Goal: Task Accomplishment & Management: Use online tool/utility

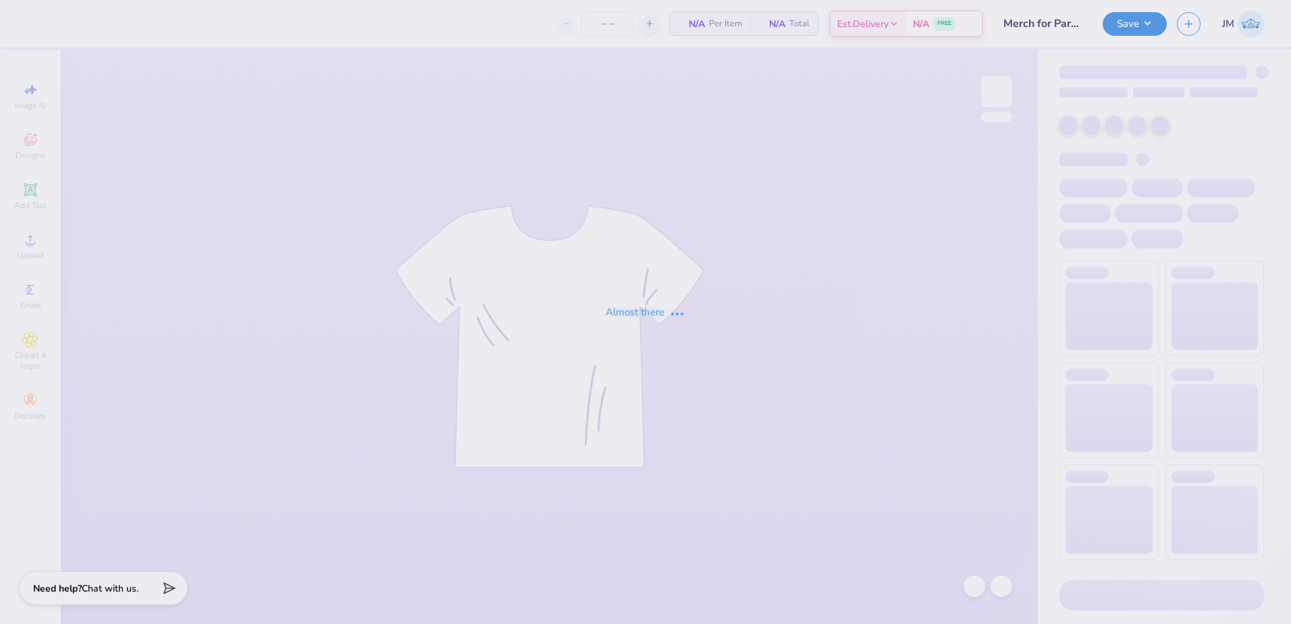
type input "100"
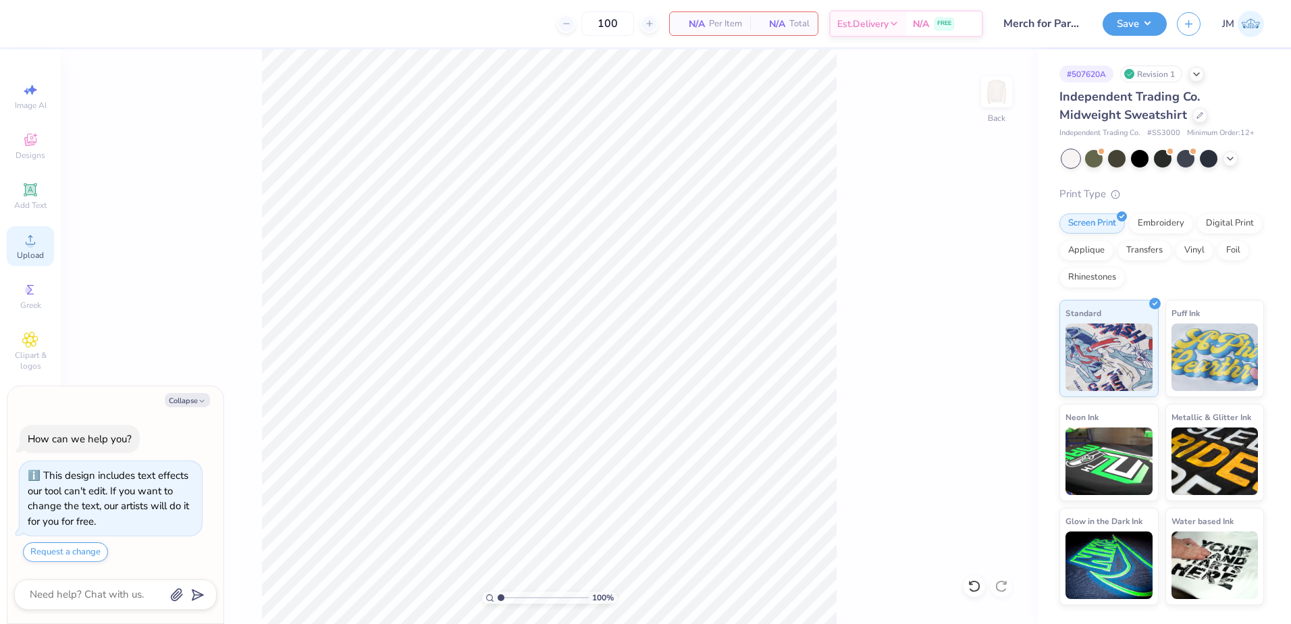
click at [38, 236] on icon at bounding box center [30, 240] width 16 height 16
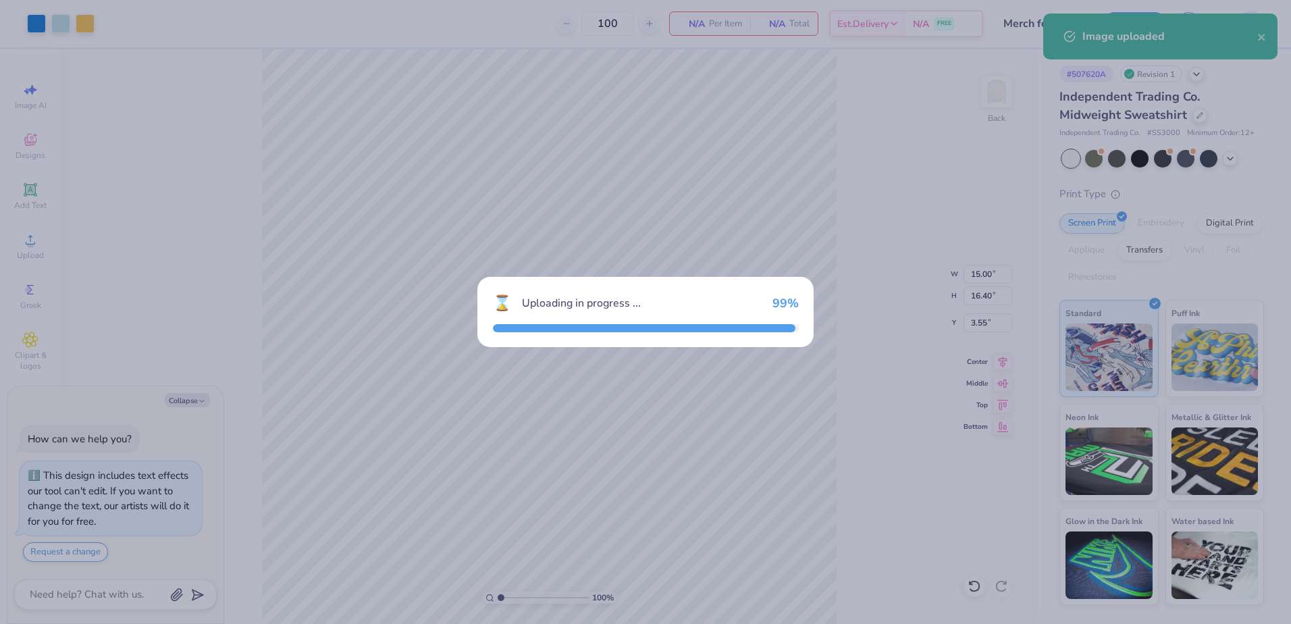
type textarea "x"
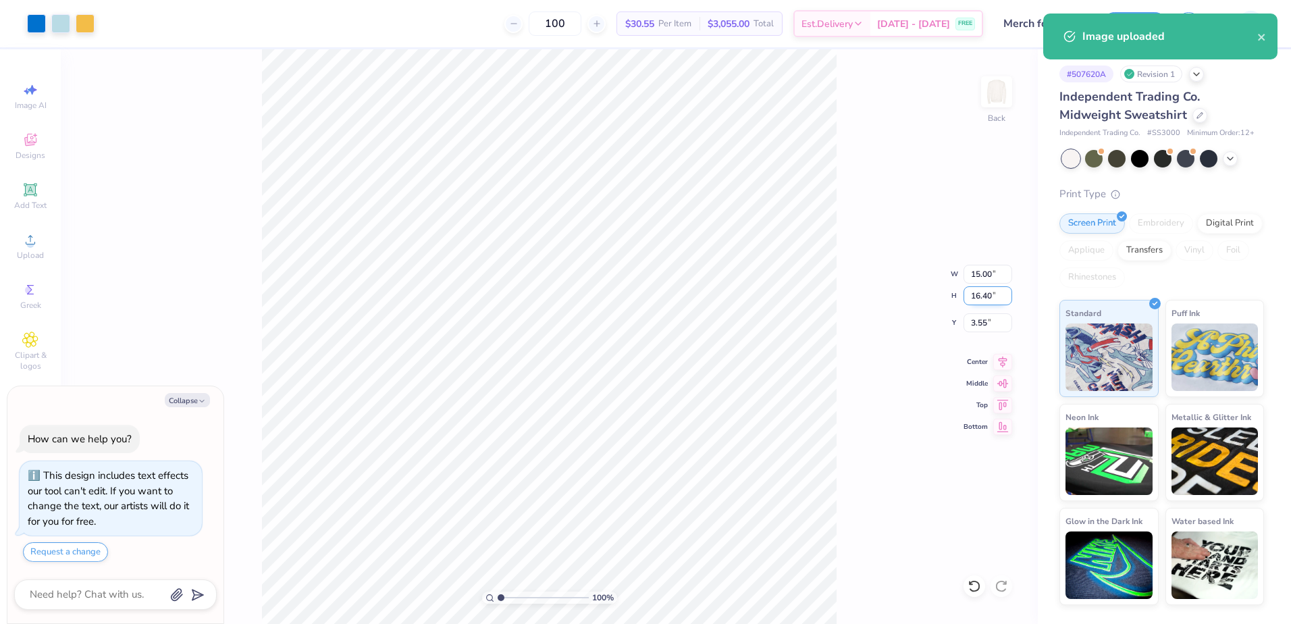
click at [987, 294] on input "16.40" at bounding box center [988, 295] width 49 height 19
type input "13"
type textarea "x"
type input "11.89"
type input "13.00"
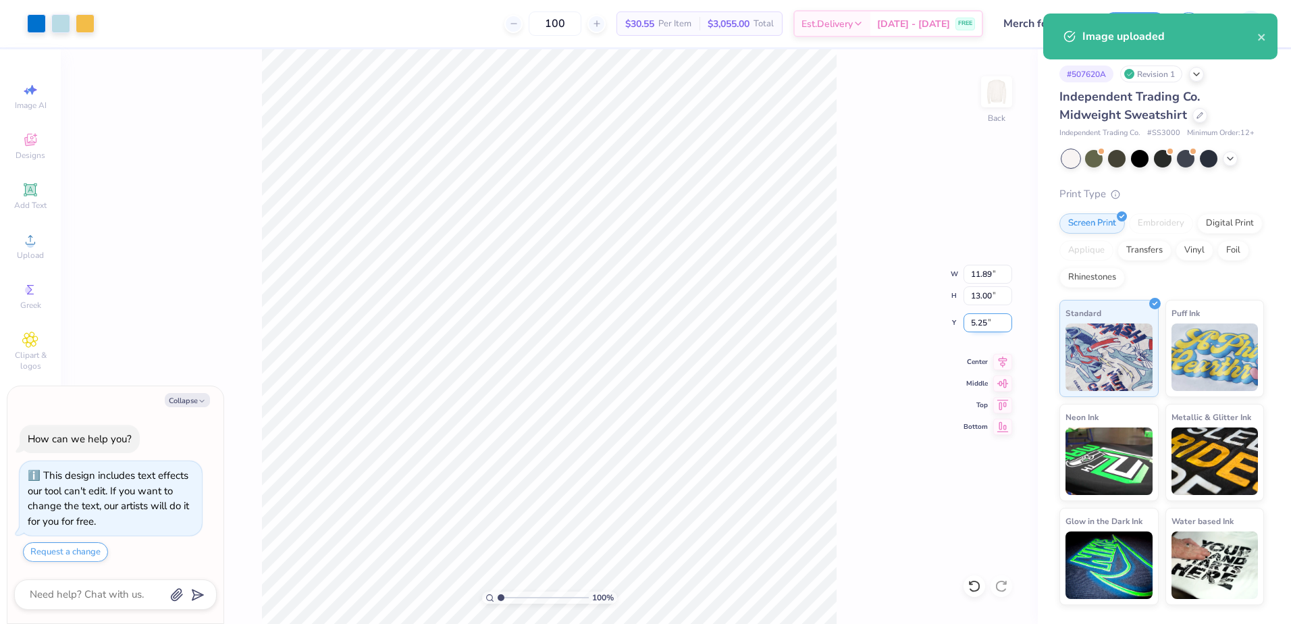
click at [997, 329] on input "5.25" at bounding box center [988, 322] width 49 height 19
type input "3"
click at [985, 300] on input "13.00" at bounding box center [988, 295] width 49 height 19
type textarea "x"
type input "3.00"
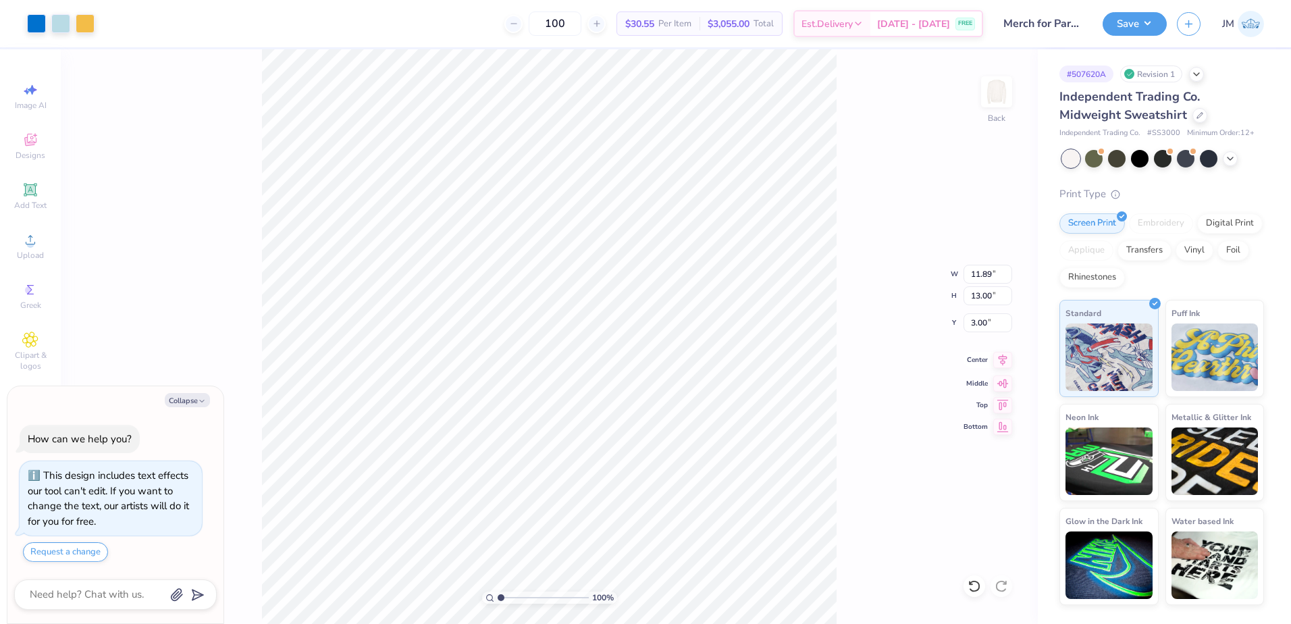
click at [1007, 357] on icon at bounding box center [1002, 360] width 19 height 16
type textarea "x"
click at [515, 597] on input "range" at bounding box center [543, 597] width 91 height 12
drag, startPoint x: 516, startPoint y: 598, endPoint x: 508, endPoint y: 598, distance: 8.1
type input "1.78"
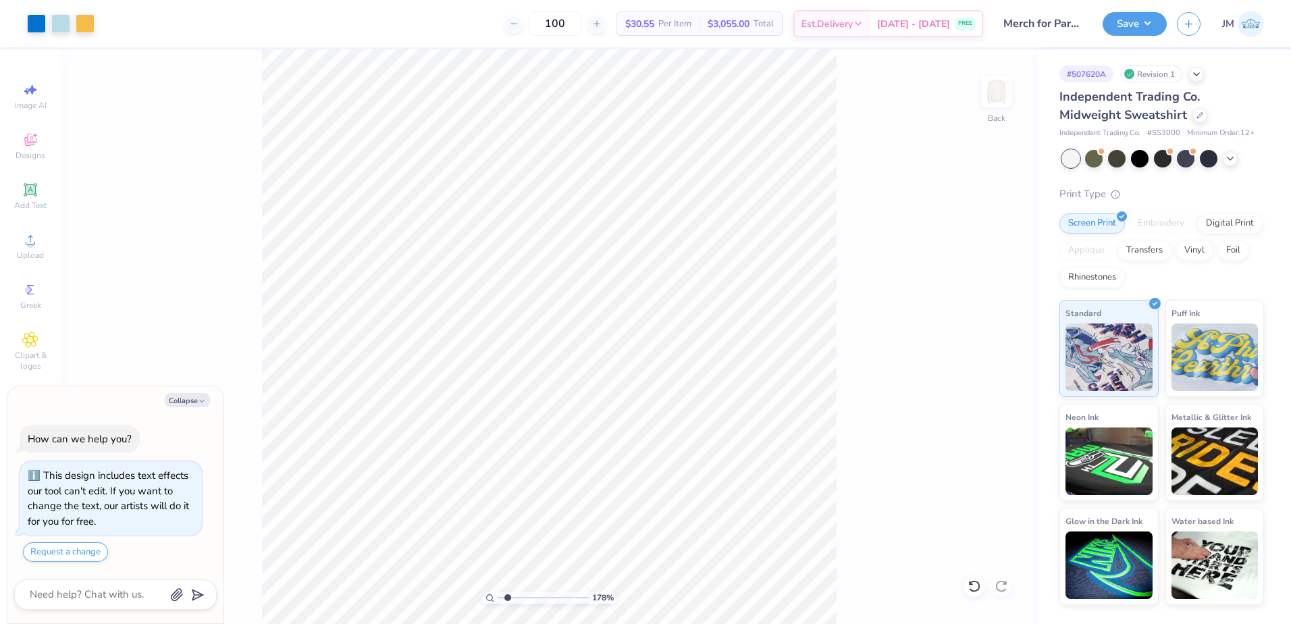
click at [508, 598] on input "range" at bounding box center [543, 597] width 91 height 12
click at [1138, 16] on button "Save" at bounding box center [1135, 22] width 64 height 24
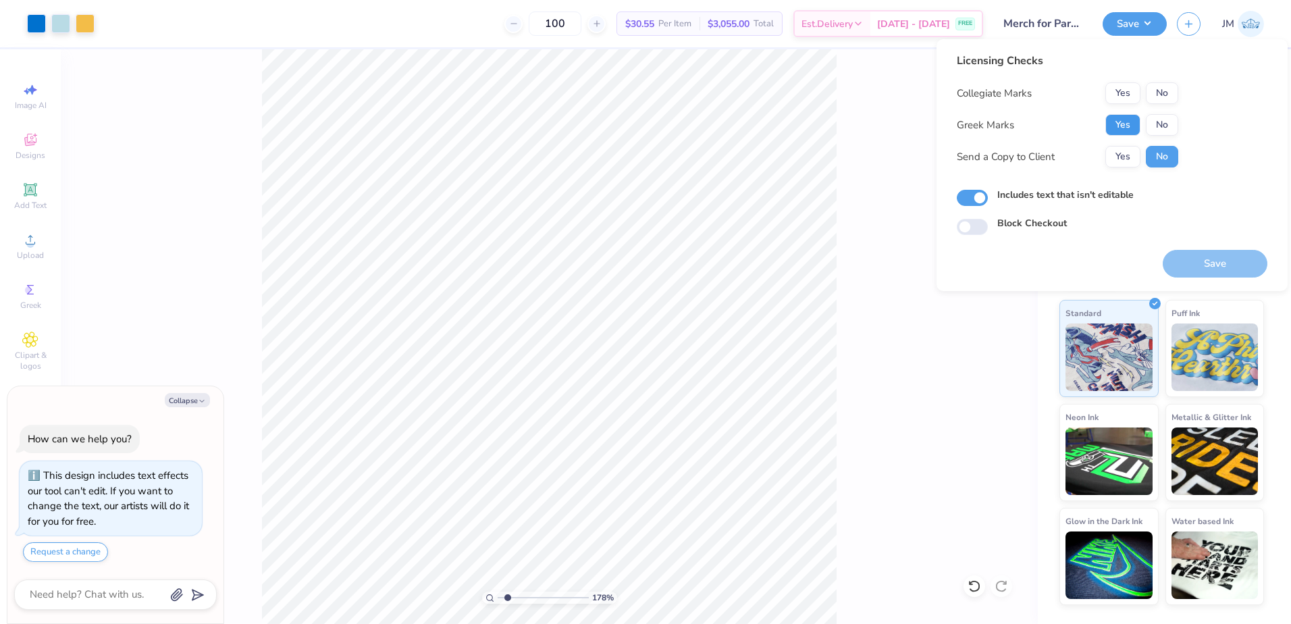
click at [1124, 129] on button "Yes" at bounding box center [1122, 125] width 35 height 22
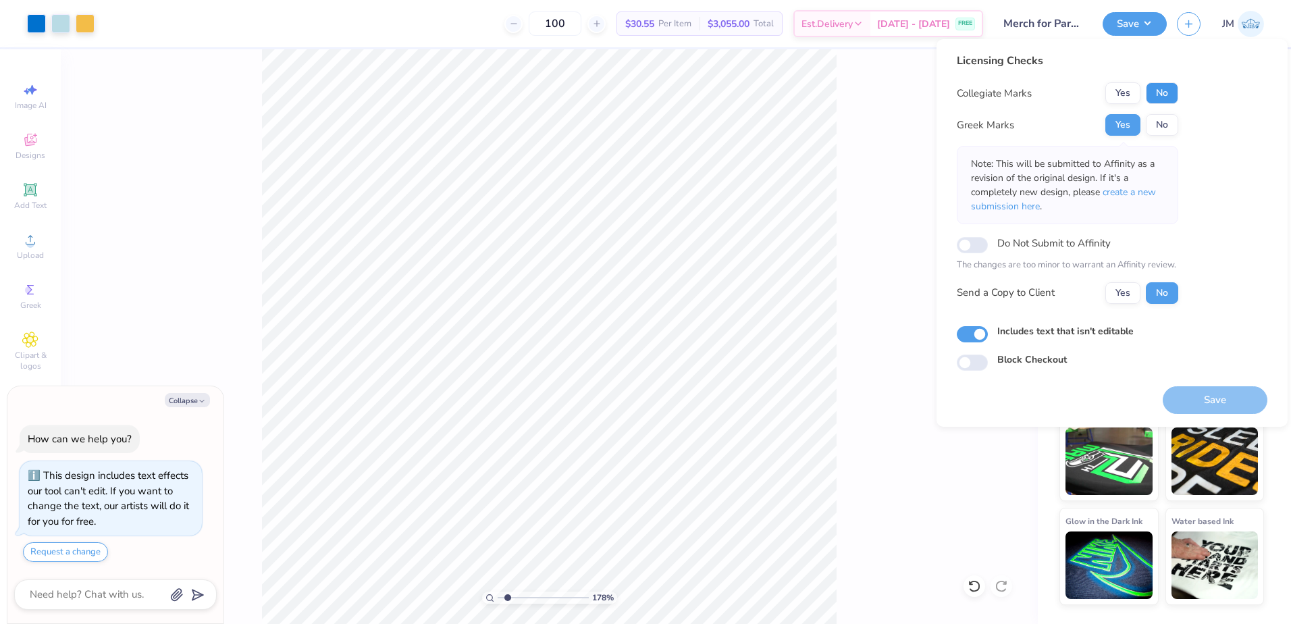
click at [1161, 93] on button "No" at bounding box center [1162, 93] width 32 height 22
click at [1218, 400] on button "Save" at bounding box center [1215, 400] width 105 height 28
type textarea "x"
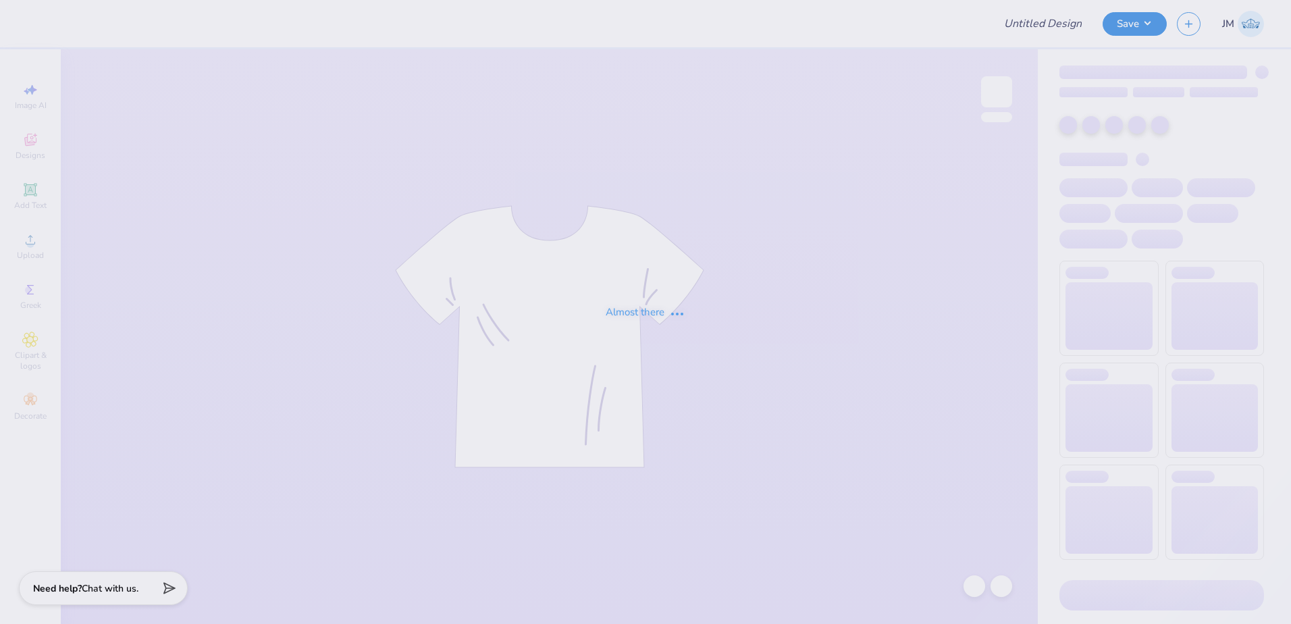
type input "JAF IHS 25-26 Shirts"
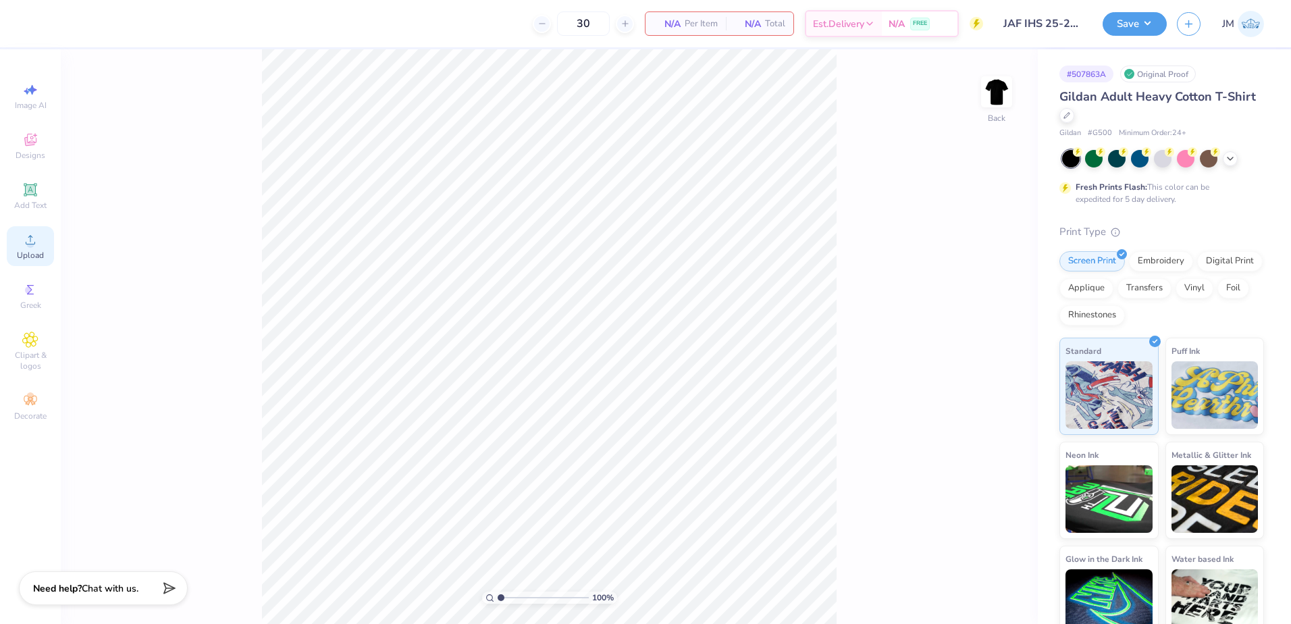
click at [32, 253] on span "Upload" at bounding box center [30, 255] width 27 height 11
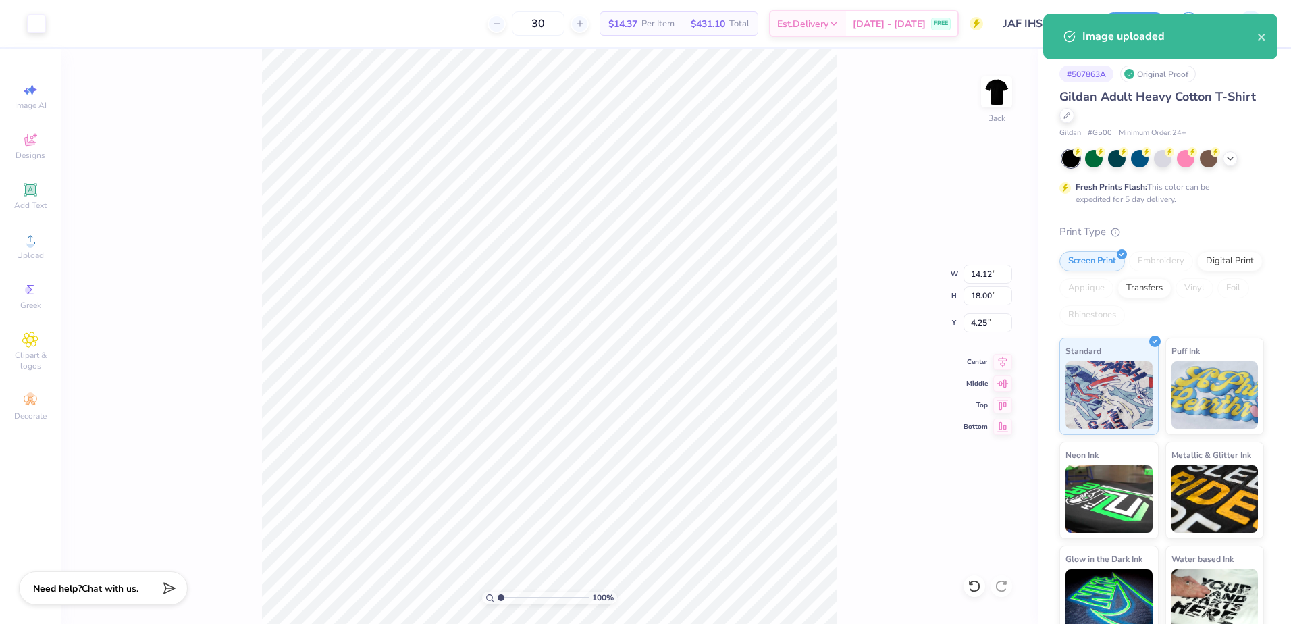
type input "4.87"
type input "6.20"
type input "7.05"
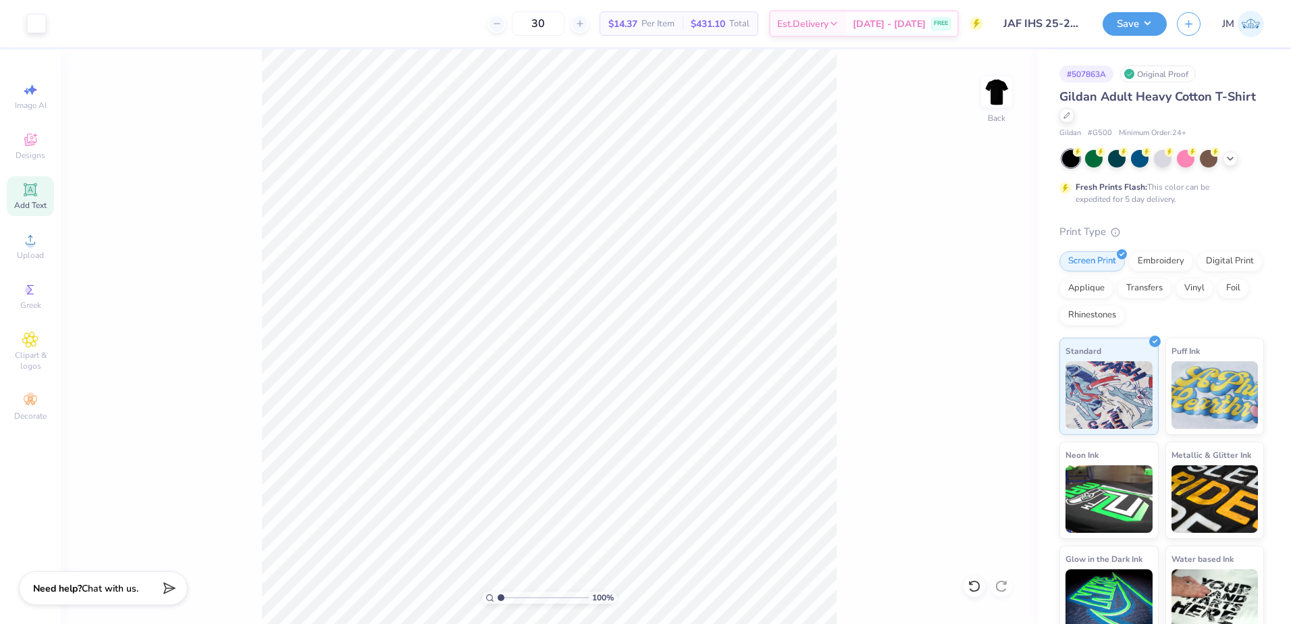
click at [26, 185] on icon at bounding box center [30, 189] width 10 height 10
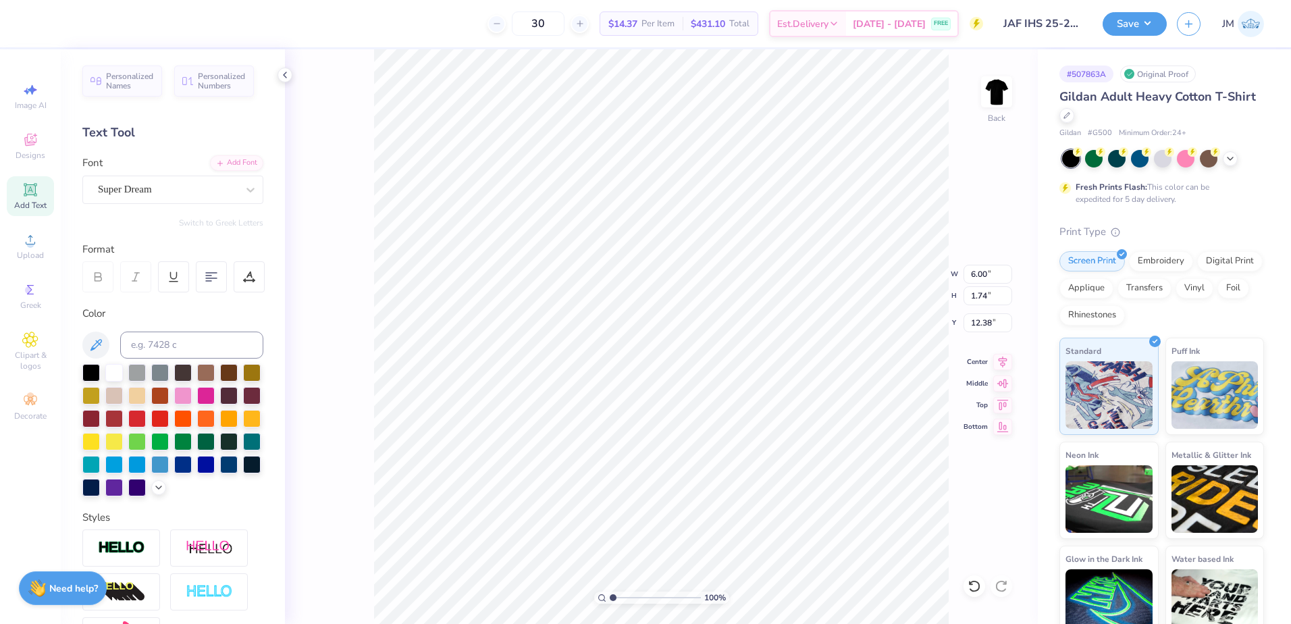
click at [218, 155] on div "Personalized Names Personalized Numbers Text Tool Add Font Font Super Dream Swi…" at bounding box center [173, 336] width 224 height 575
click at [218, 155] on div "Add Font" at bounding box center [236, 162] width 53 height 16
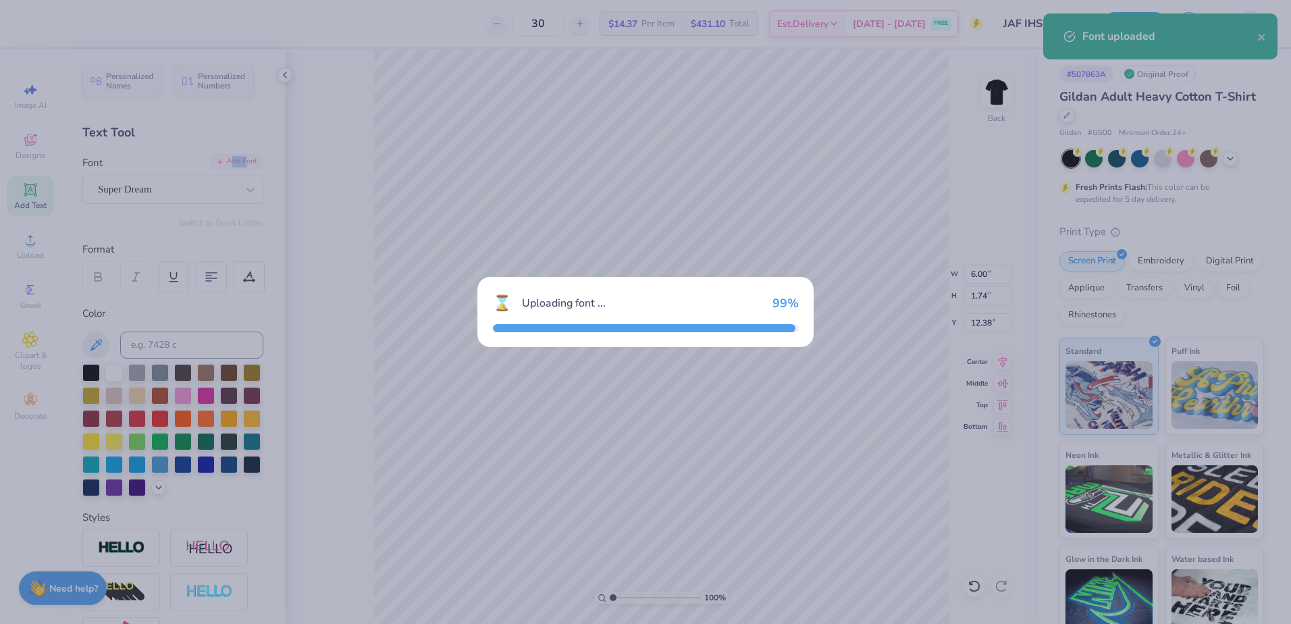
type input "8.13"
type input "1.92"
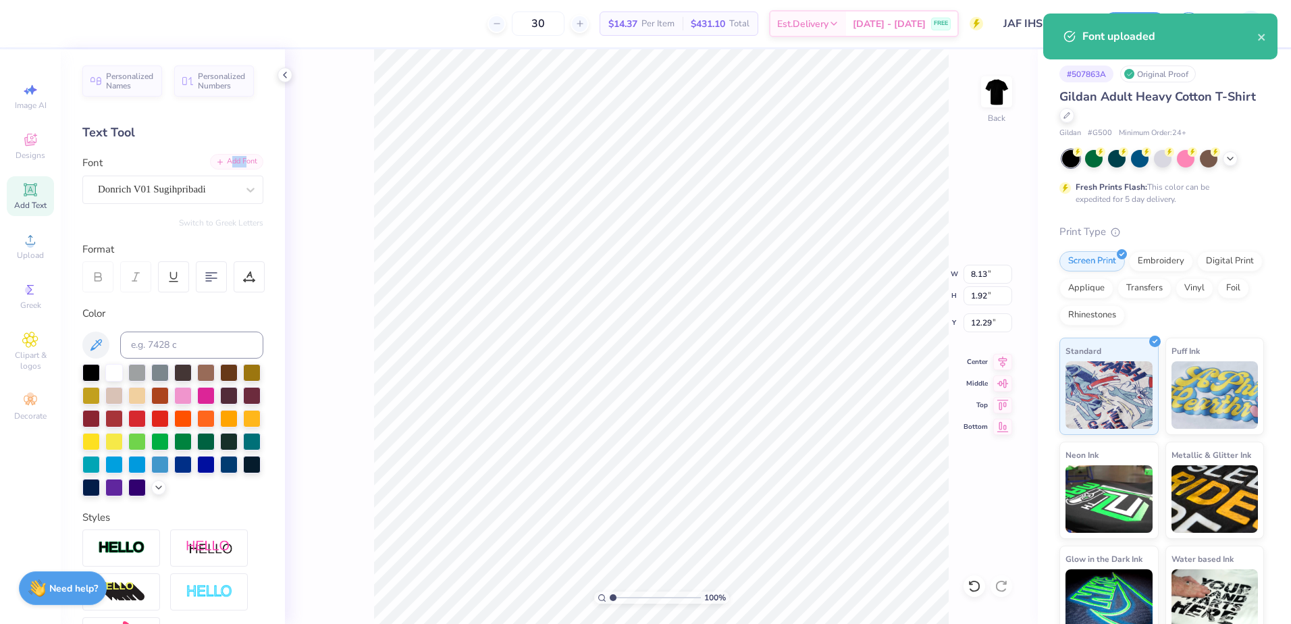
type input "5.38"
click at [196, 344] on input at bounding box center [191, 345] width 143 height 27
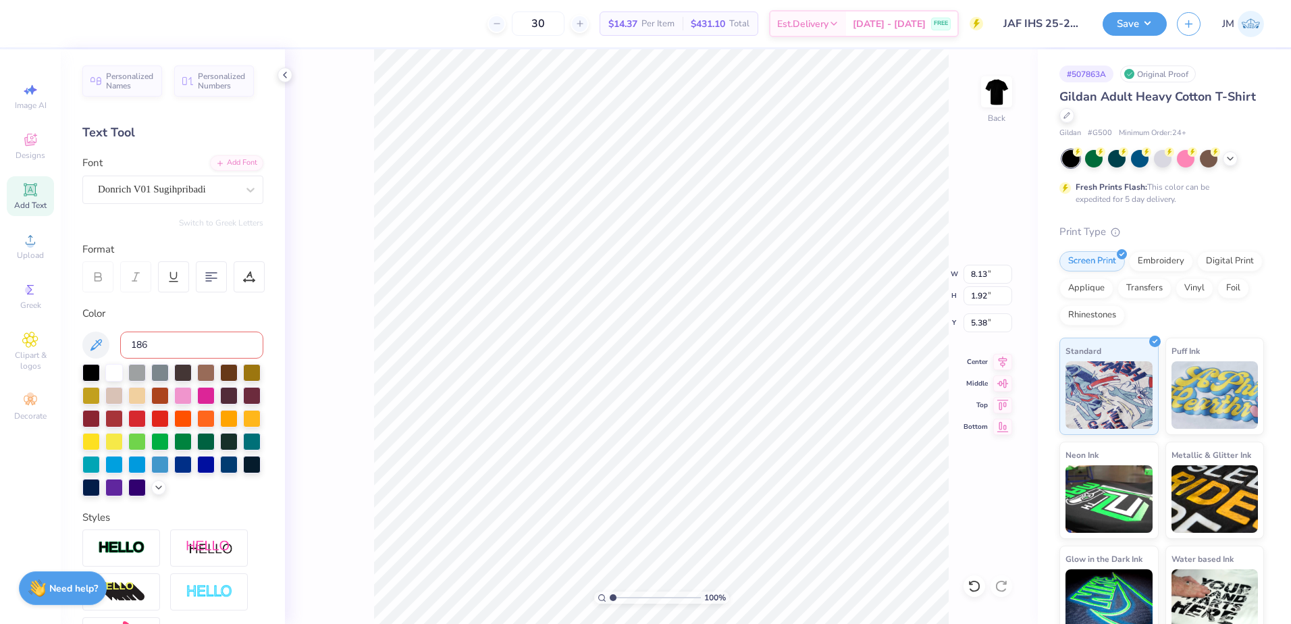
type input "186C"
type textarea "JAF"
type input "2.3"
click at [625, 598] on input "range" at bounding box center [655, 597] width 91 height 12
type input "5.32"
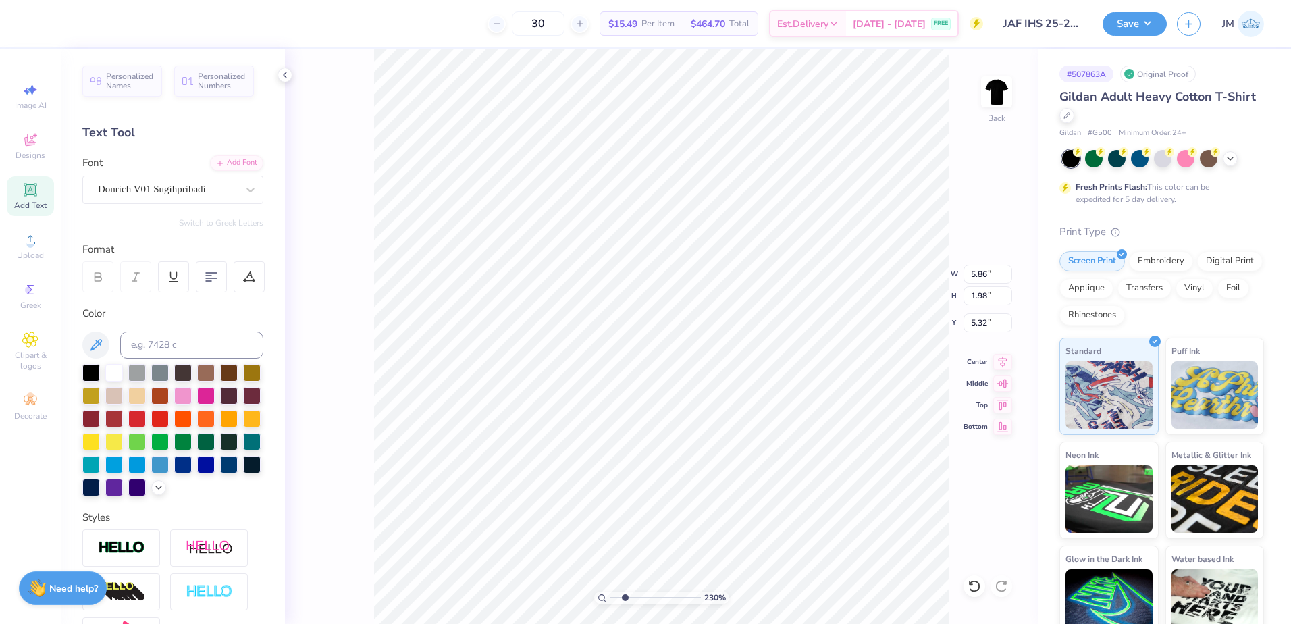
type input "4.87"
type input "6.20"
type input "7.05"
drag, startPoint x: 606, startPoint y: 556, endPoint x: 614, endPoint y: 532, distance: 25.6
click at [614, 532] on ul "Cut Copy Paste Remove Background Duplicate Download vector Select All Delete Gr…" at bounding box center [613, 435] width 106 height 369
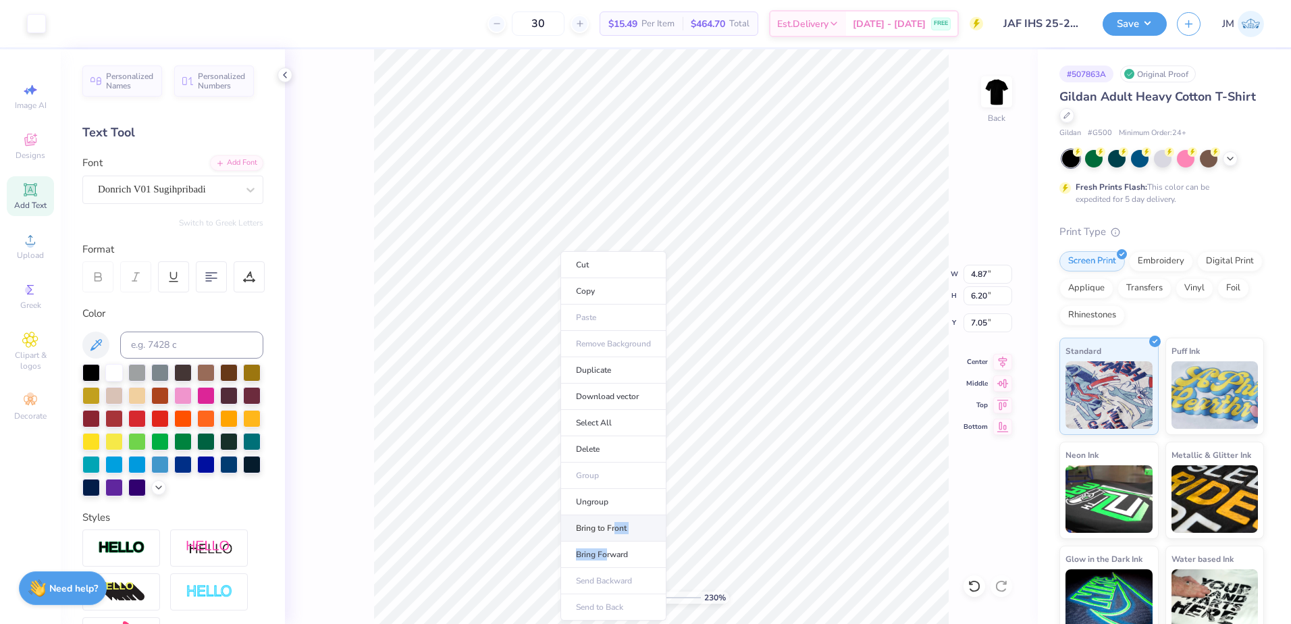
click at [614, 527] on li "Bring to Front" at bounding box center [613, 528] width 106 height 26
type input "5.86"
type input "1.98"
type input "5.32"
type input "5.40"
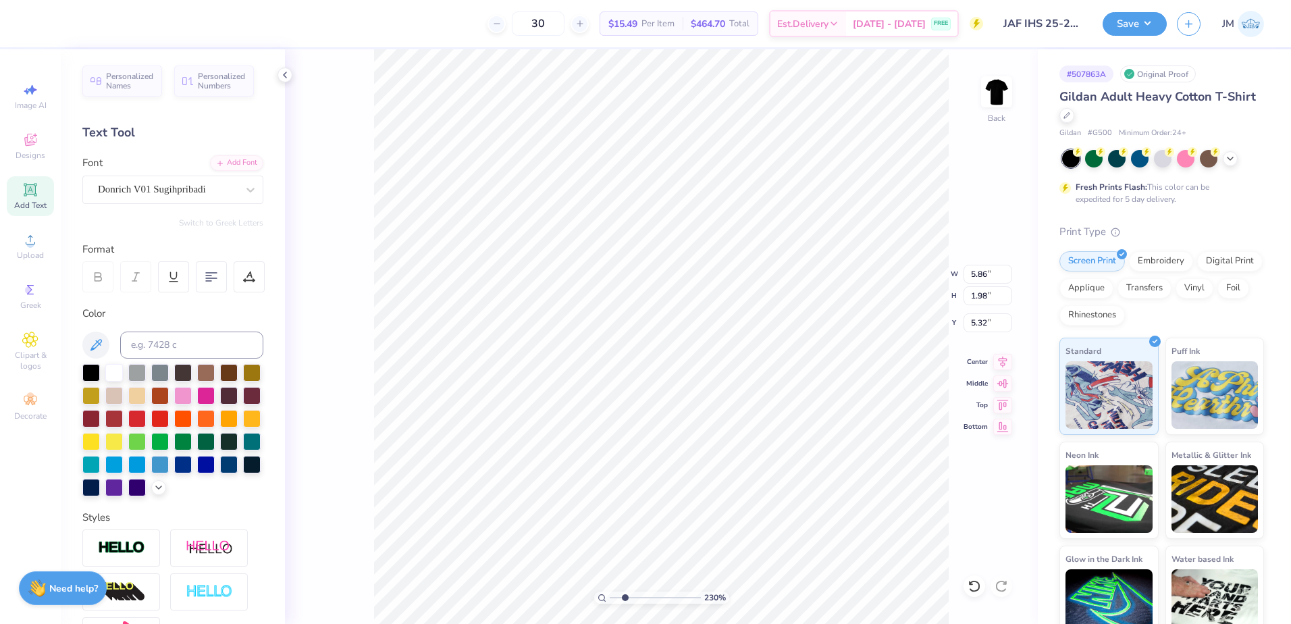
type input "3.32"
type input "4.59"
type input "1.41"
click at [616, 594] on input "range" at bounding box center [655, 597] width 91 height 12
type input "5.52"
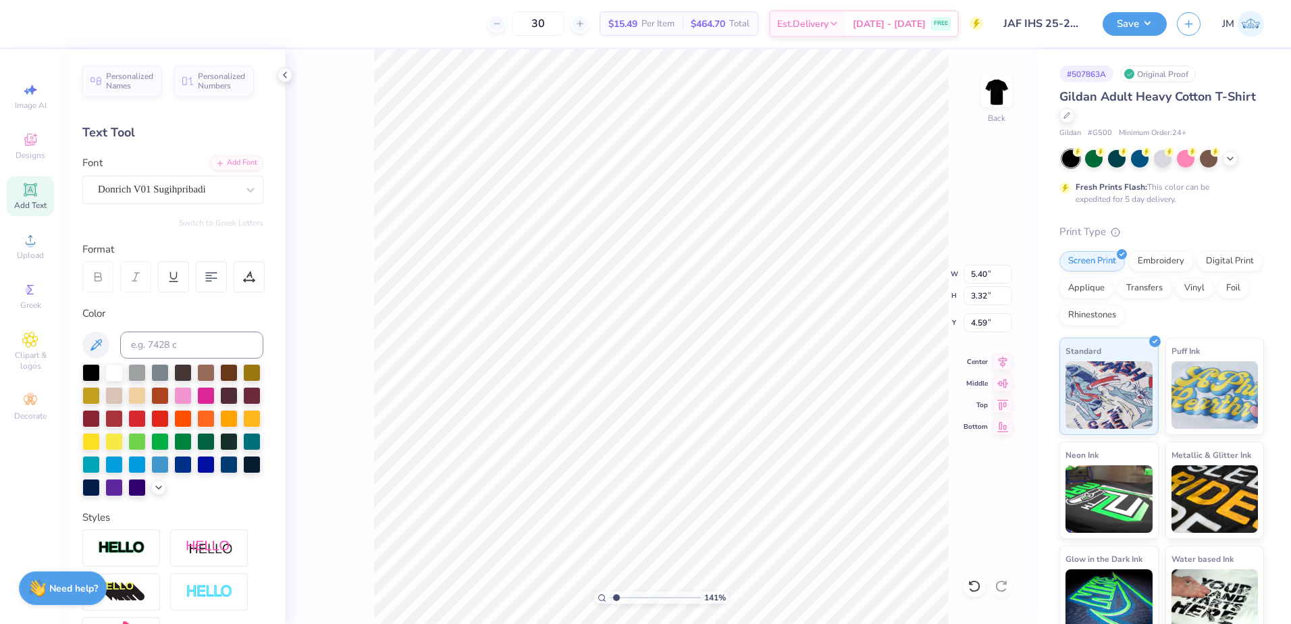
type input "3.08"
type input "4.35"
type input "4.36"
type input "2.44"
type input "6.14"
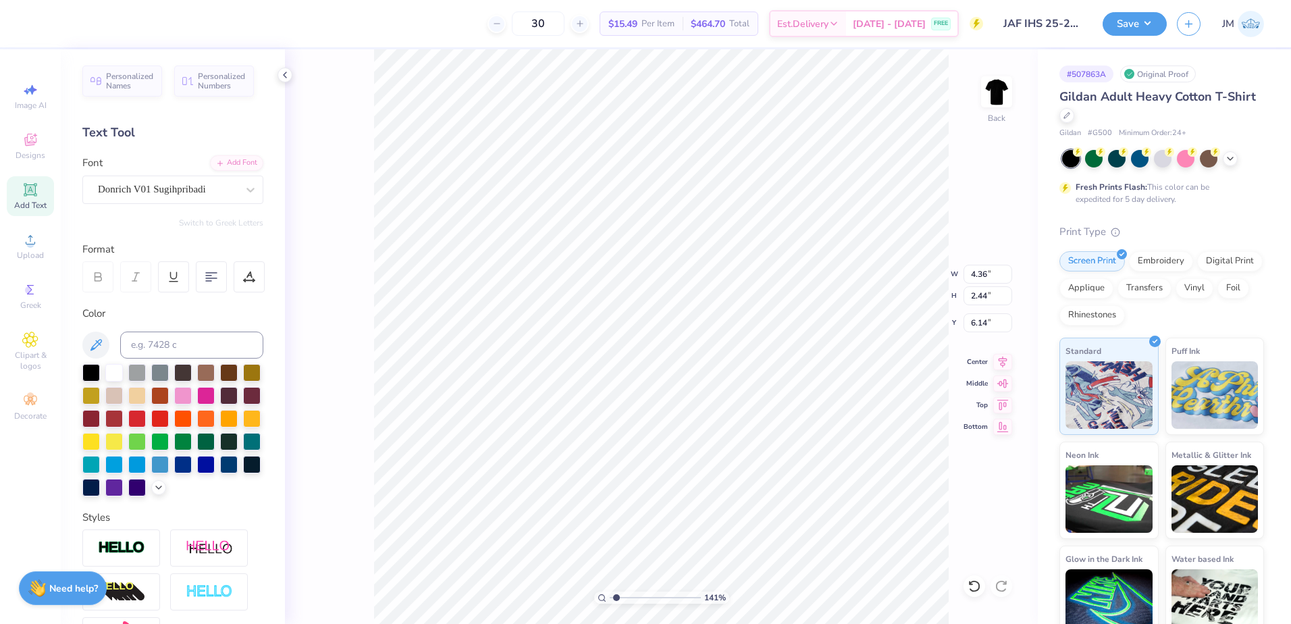
scroll to position [11, 3]
type textarea "ITALIAN"
type input "9.14"
type input "3.61"
type input "5.24"
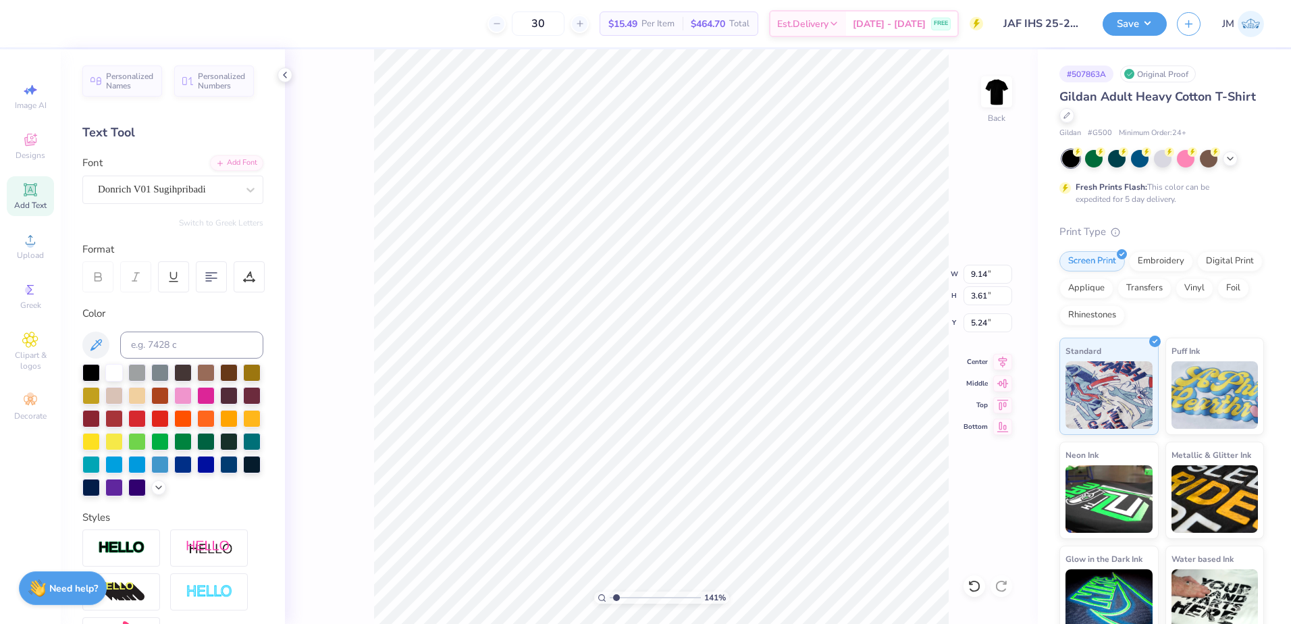
type input "5.29"
type input "2.09"
type input "6.00"
type input "4.36"
type input "2.44"
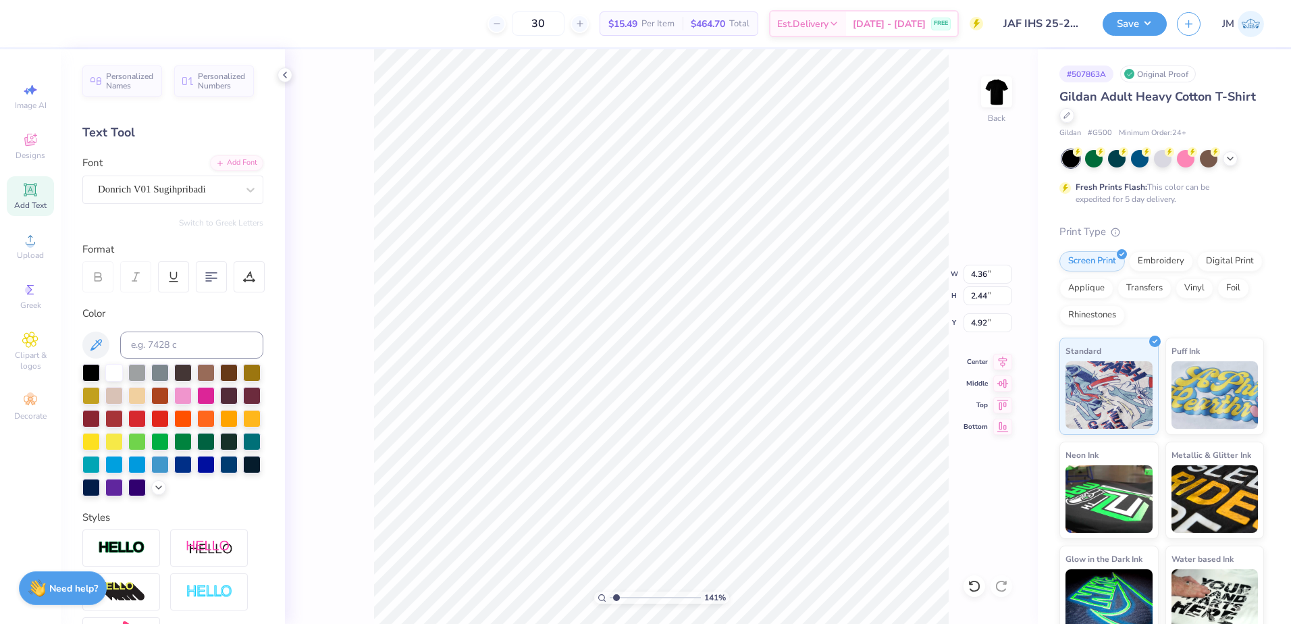
type input "4.97"
type input "5.29"
type input "2.09"
type input "6.00"
type input "6.19"
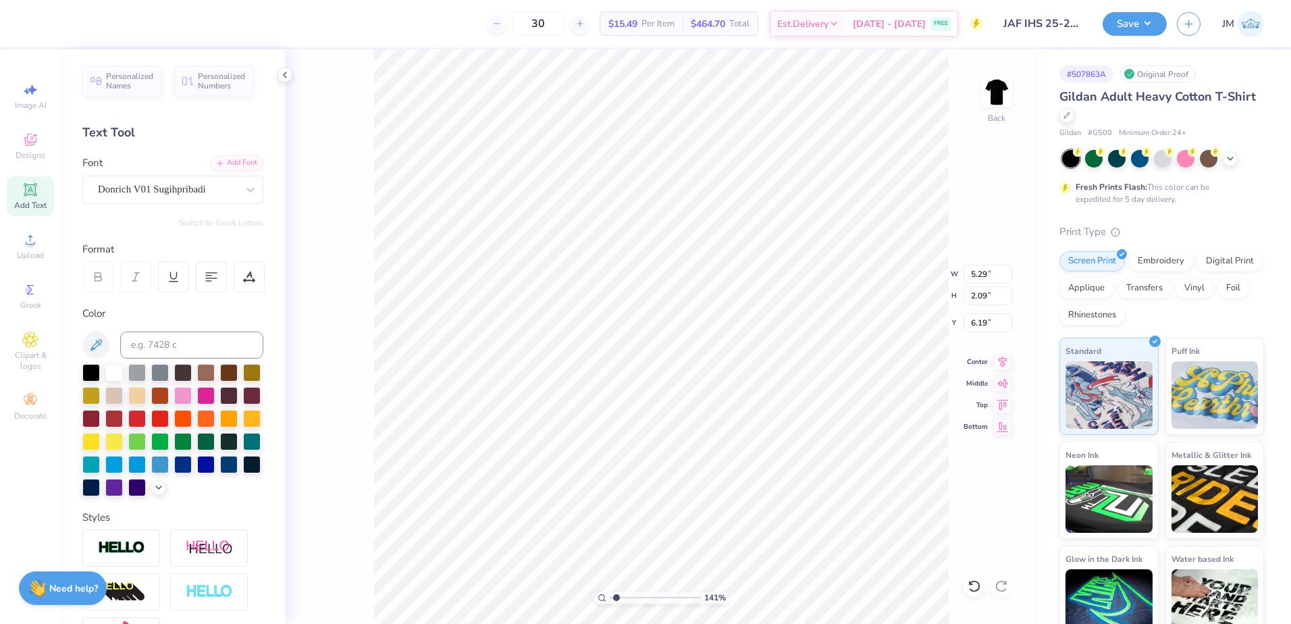
type input "5.73"
type input "2.27"
type input "6.09"
type input "4.87"
type input "6.20"
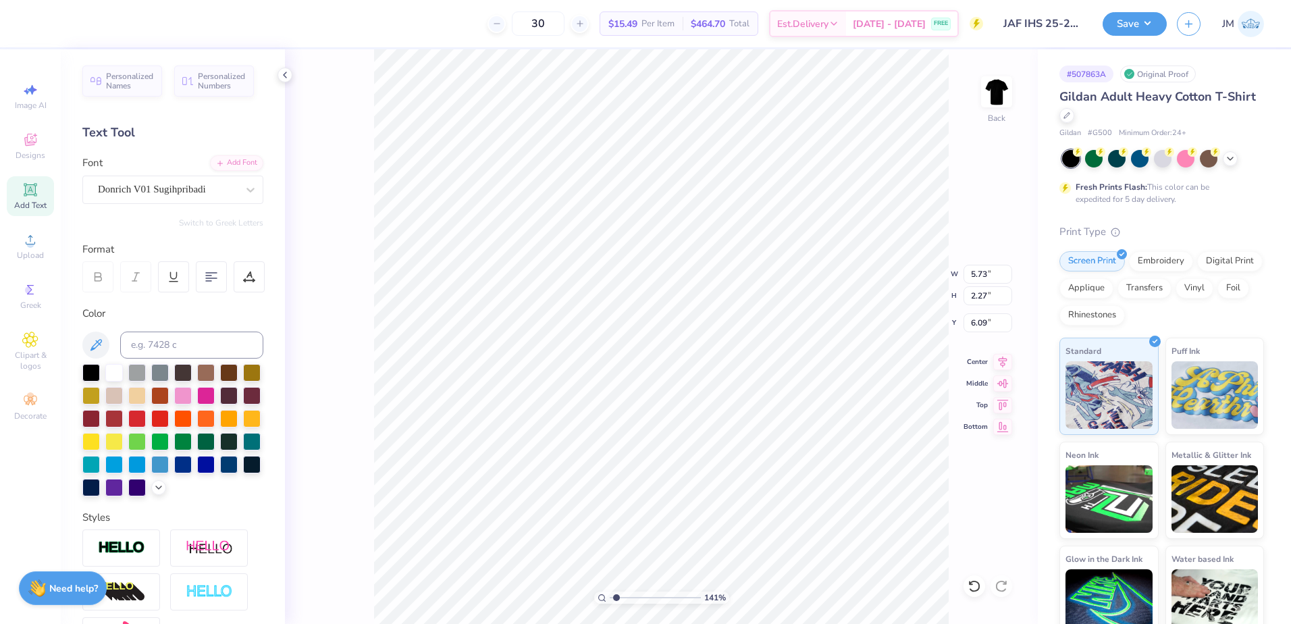
type input "7.05"
drag, startPoint x: 671, startPoint y: 548, endPoint x: 678, endPoint y: 528, distance: 21.4
click at [678, 528] on ul "Cut Copy Paste Remove Background Duplicate Download vector Select All Delete Gr…" at bounding box center [665, 435] width 106 height 369
click at [678, 528] on li "Bring to Front" at bounding box center [665, 528] width 106 height 26
type input "11.83"
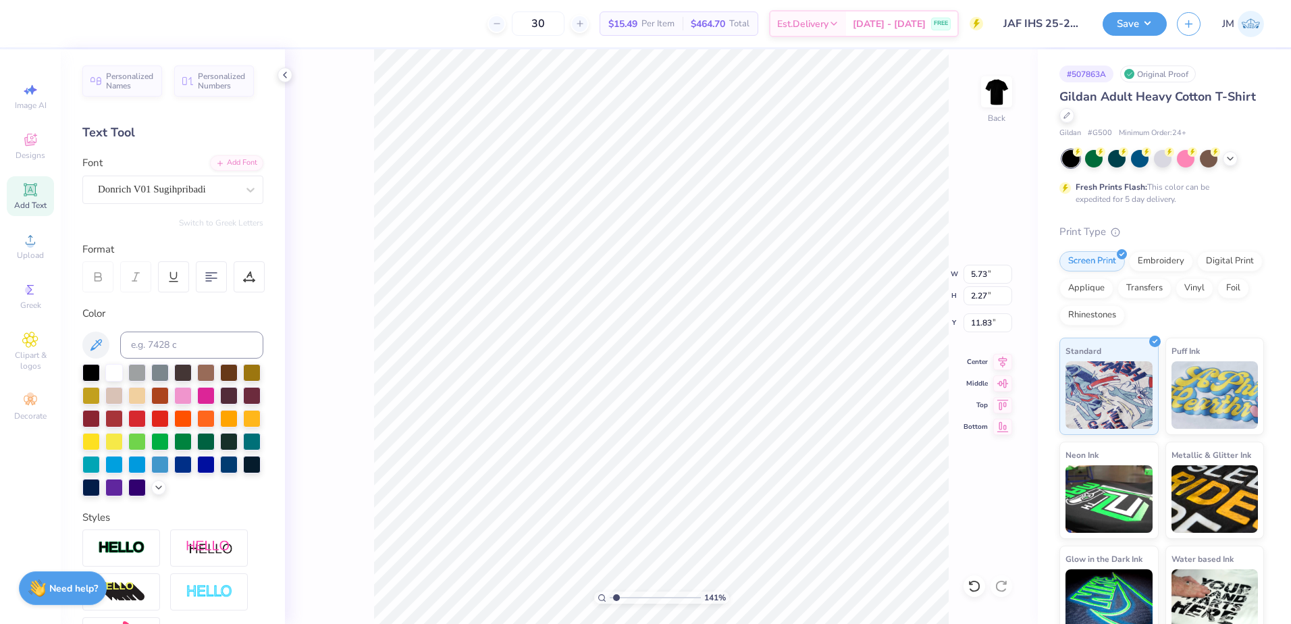
type input "5.72"
type input "0.98"
type input "12.46"
type textarea "[DATE]-[DATE]"
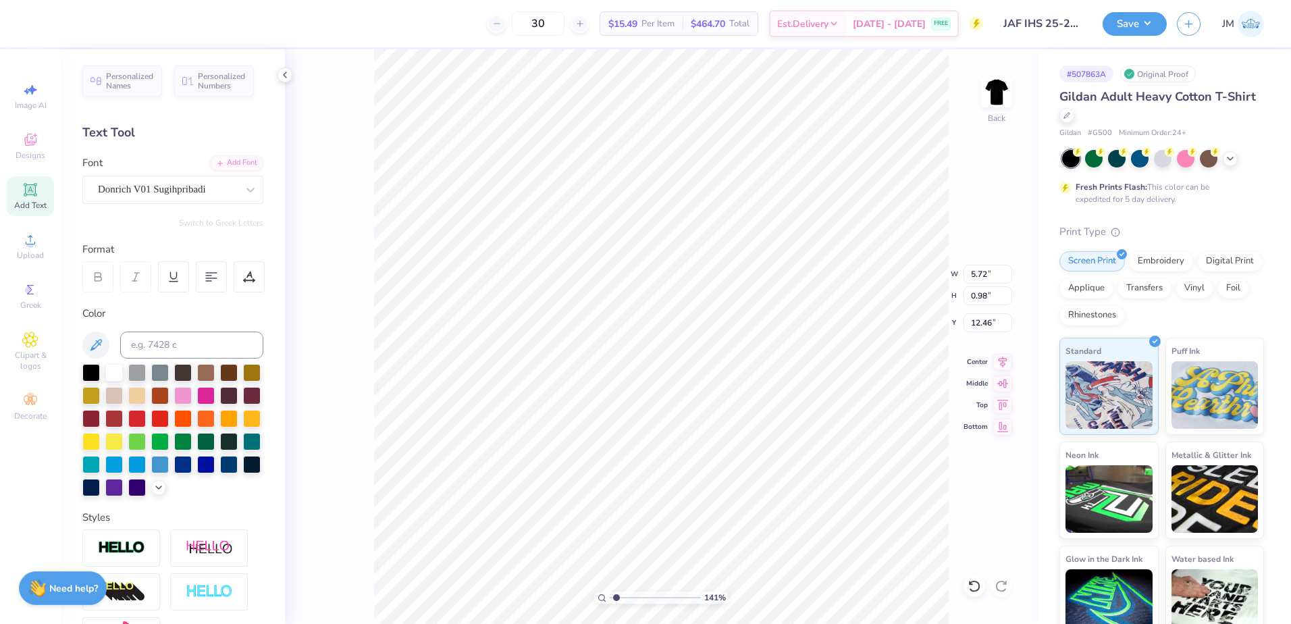
scroll to position [11, 4]
type input "12.53"
type input "4.27"
type input "0.53"
type input "12.72"
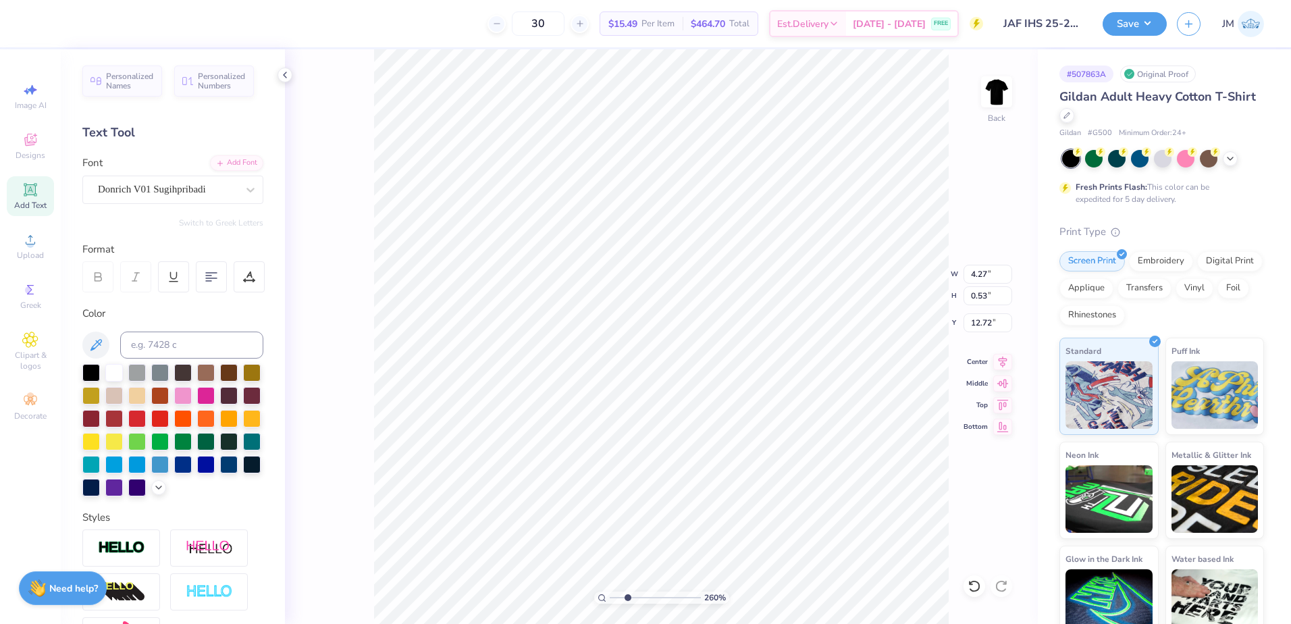
type input "2.6"
click at [627, 592] on input "range" at bounding box center [655, 597] width 91 height 12
type input "3.97"
type input "0.50"
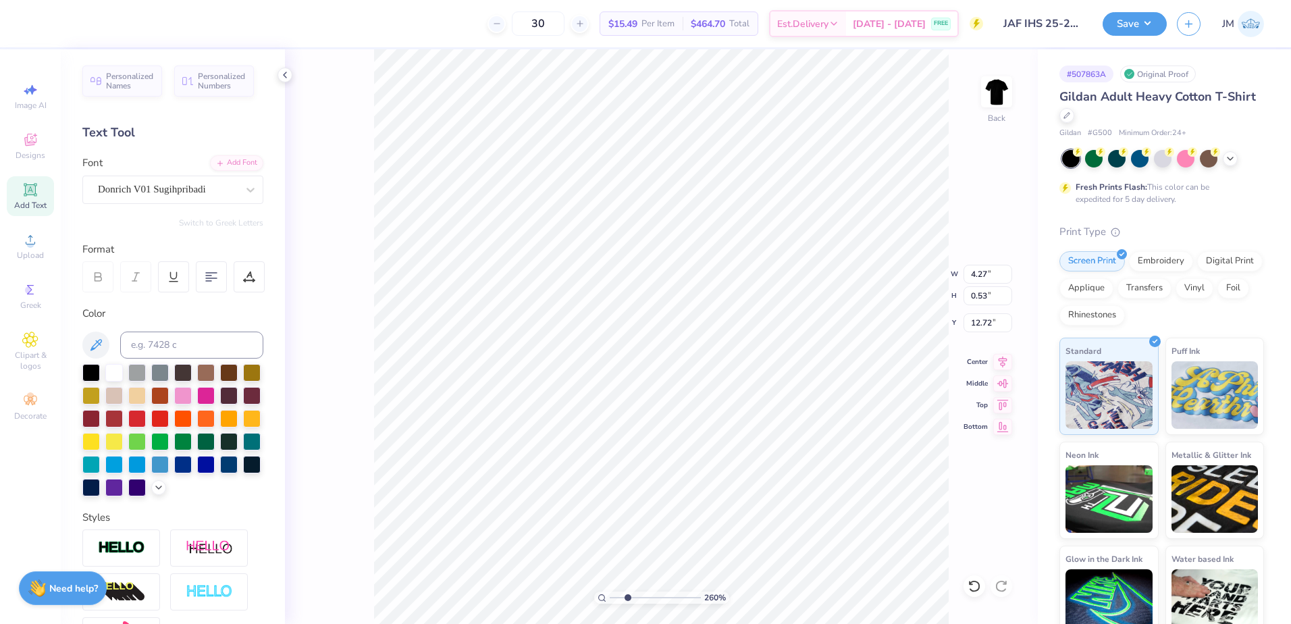
type input "12.76"
click at [216, 159] on div "Add Font" at bounding box center [236, 162] width 53 height 16
type input "10.75"
click at [233, 163] on div "Add Font" at bounding box center [236, 162] width 53 height 16
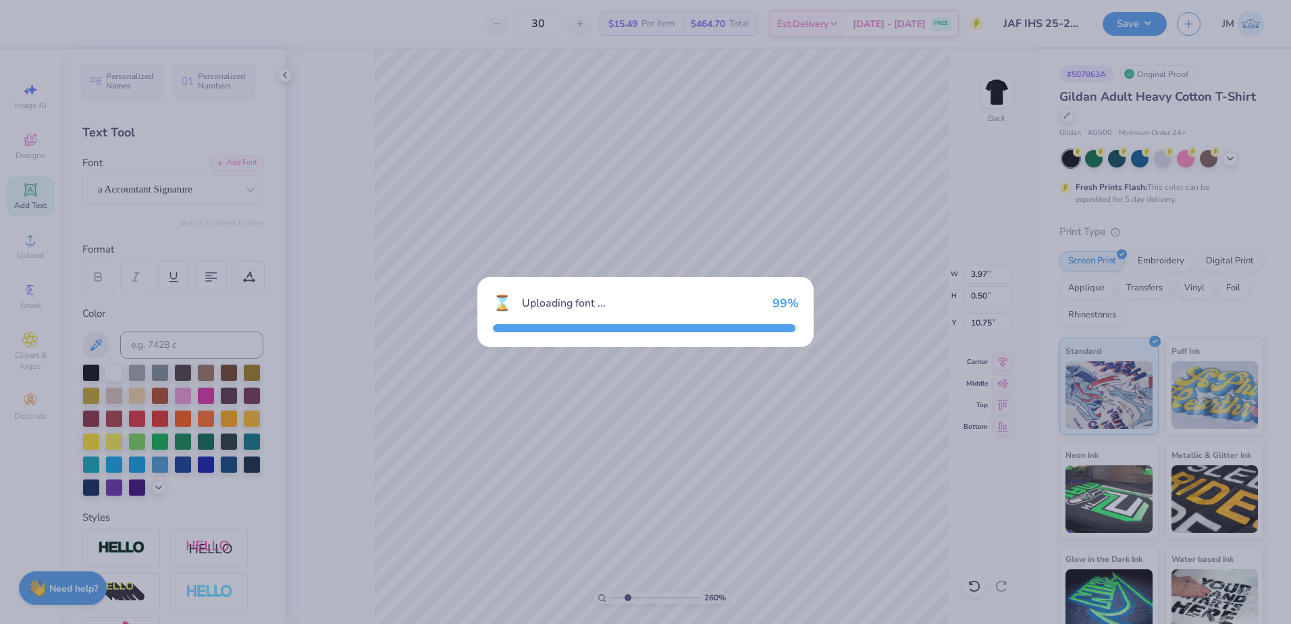
type input "1.58"
type input "0.39"
type input "10.80"
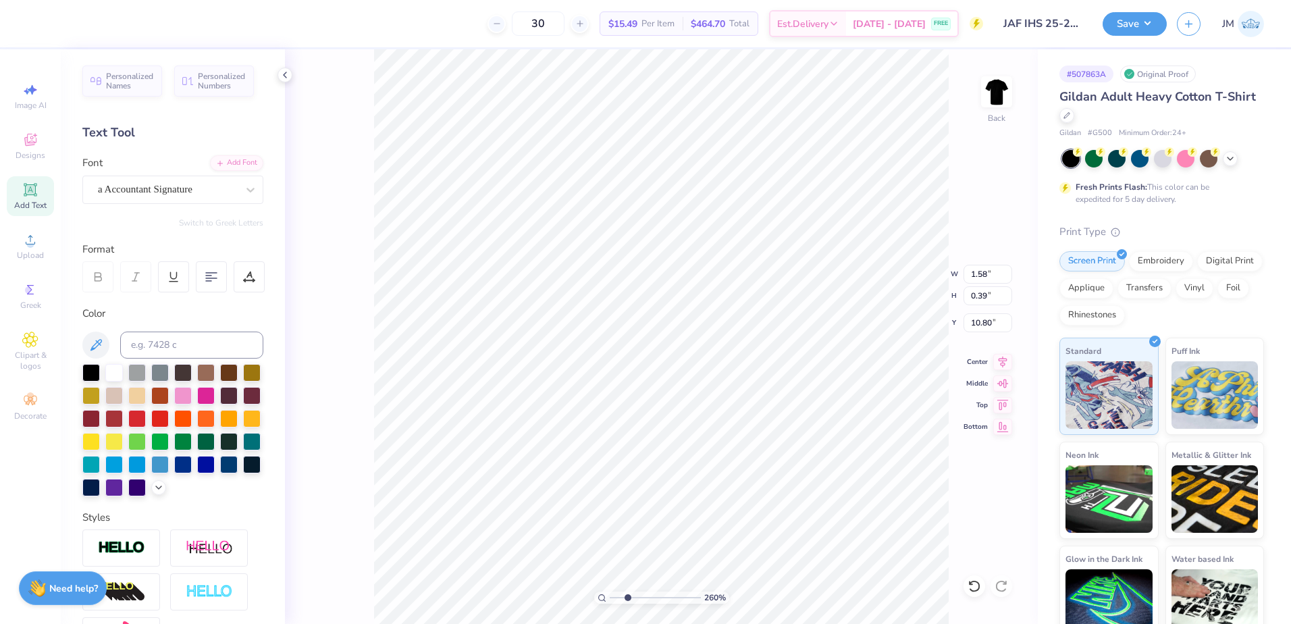
type textarea "Honor"
click at [168, 340] on input at bounding box center [191, 345] width 143 height 27
type input "355"
type input "3.07"
type input "1.00"
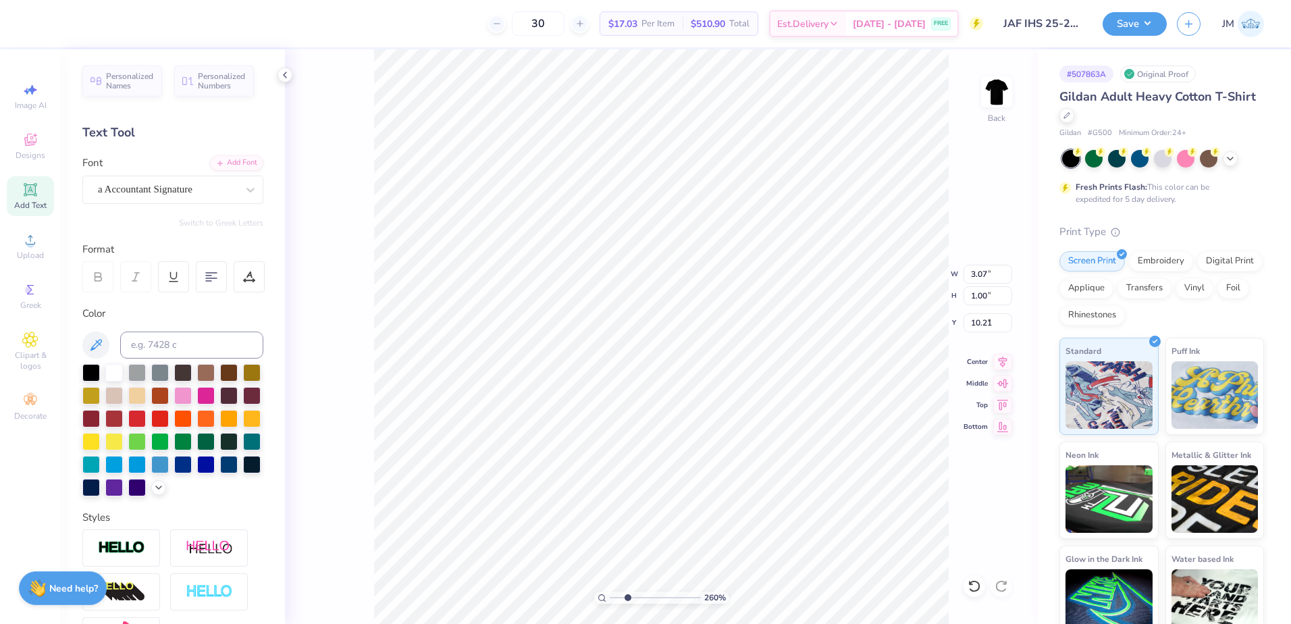
type input "9.37"
type input "3.27"
type input "1.06"
type input "10.26"
type textarea "Society"
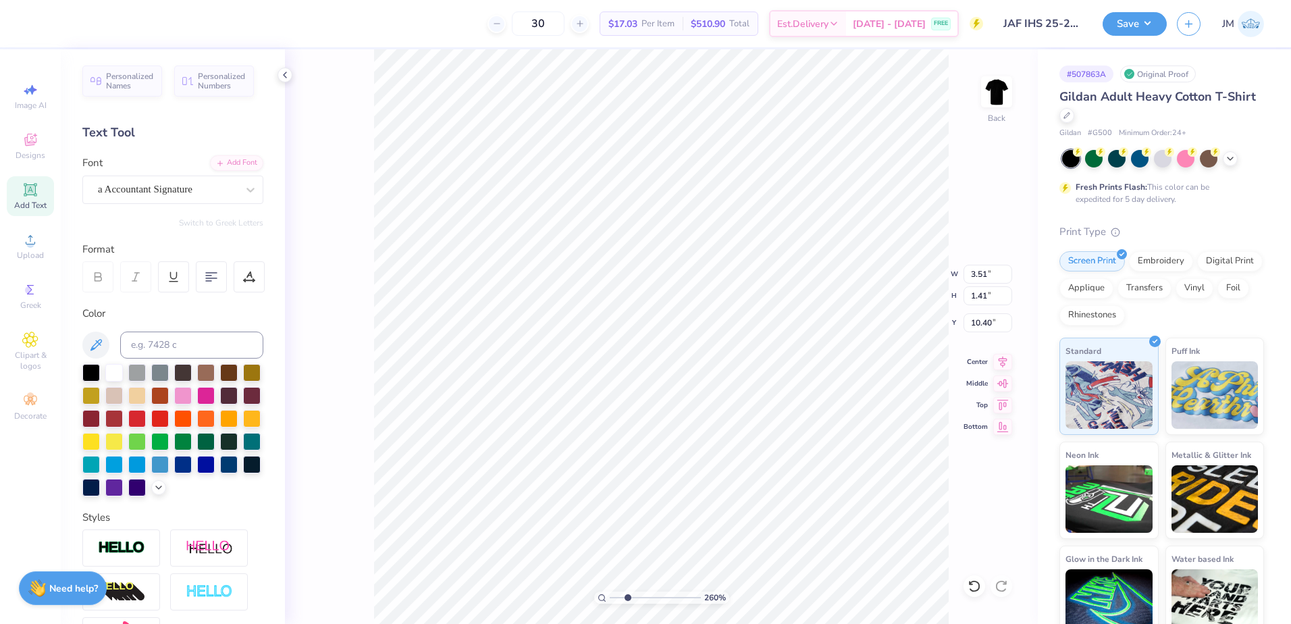
type input "10.40"
type input "9.04"
type input "3.37"
type input "2.51"
type input "9.02"
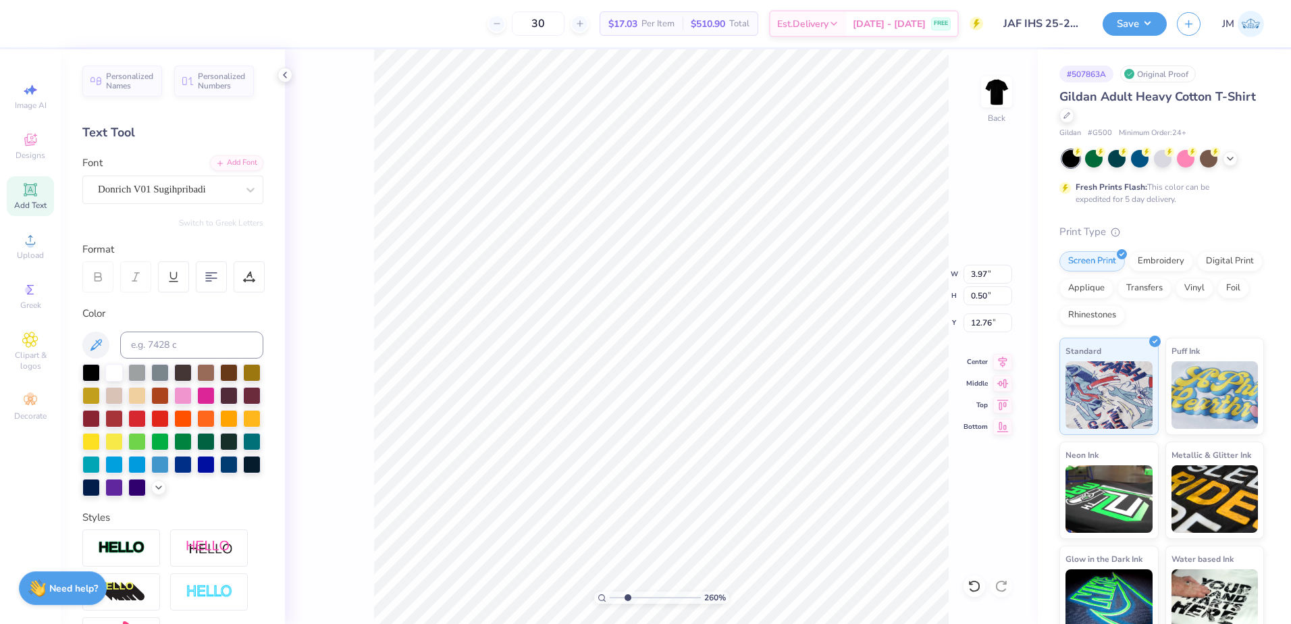
type input "12.11"
type input "8.89"
click at [618, 478] on li "Group" at bounding box center [649, 476] width 106 height 26
drag, startPoint x: 627, startPoint y: 598, endPoint x: 600, endPoint y: 589, distance: 28.8
type input "1"
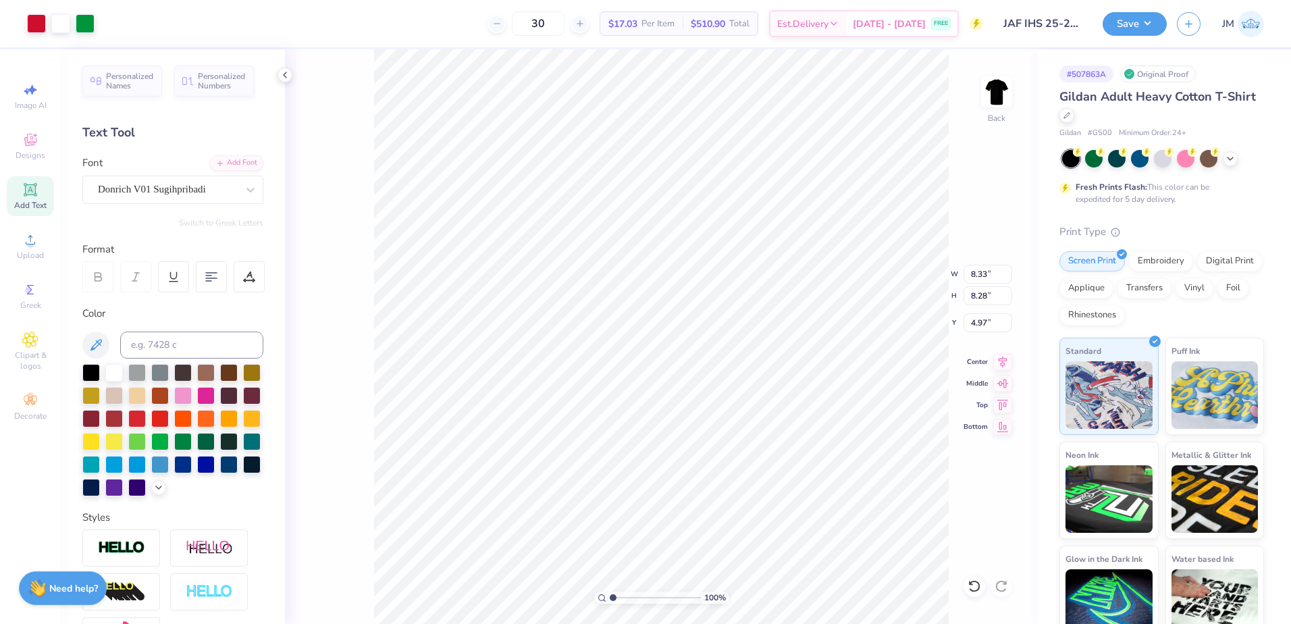
click at [610, 591] on input "range" at bounding box center [655, 597] width 91 height 12
click at [974, 272] on input "8.33" at bounding box center [988, 274] width 49 height 19
type input "12.00"
type input "11.93"
drag, startPoint x: 981, startPoint y: 323, endPoint x: 981, endPoint y: 312, distance: 11.5
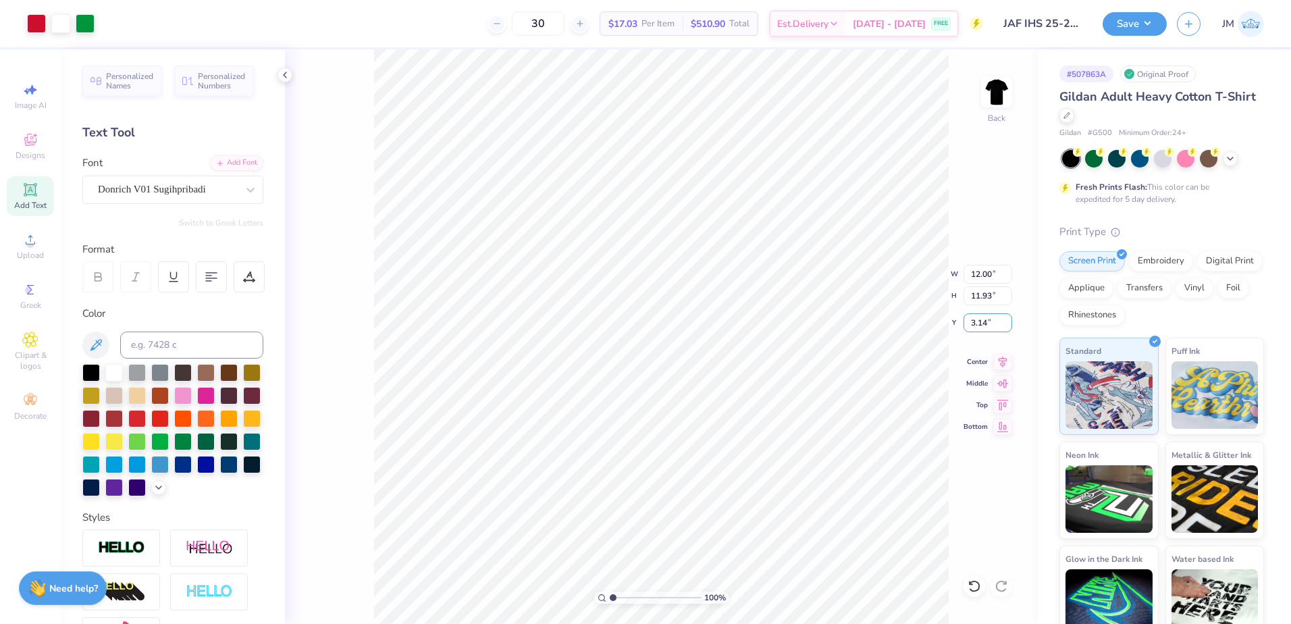
click at [981, 323] on input "3.14" at bounding box center [988, 322] width 49 height 19
click at [985, 300] on input "11.93" at bounding box center [988, 295] width 49 height 19
type input "3.00"
click at [1003, 361] on icon at bounding box center [1003, 359] width 9 height 11
click at [1131, 26] on button "Save" at bounding box center [1135, 22] width 64 height 24
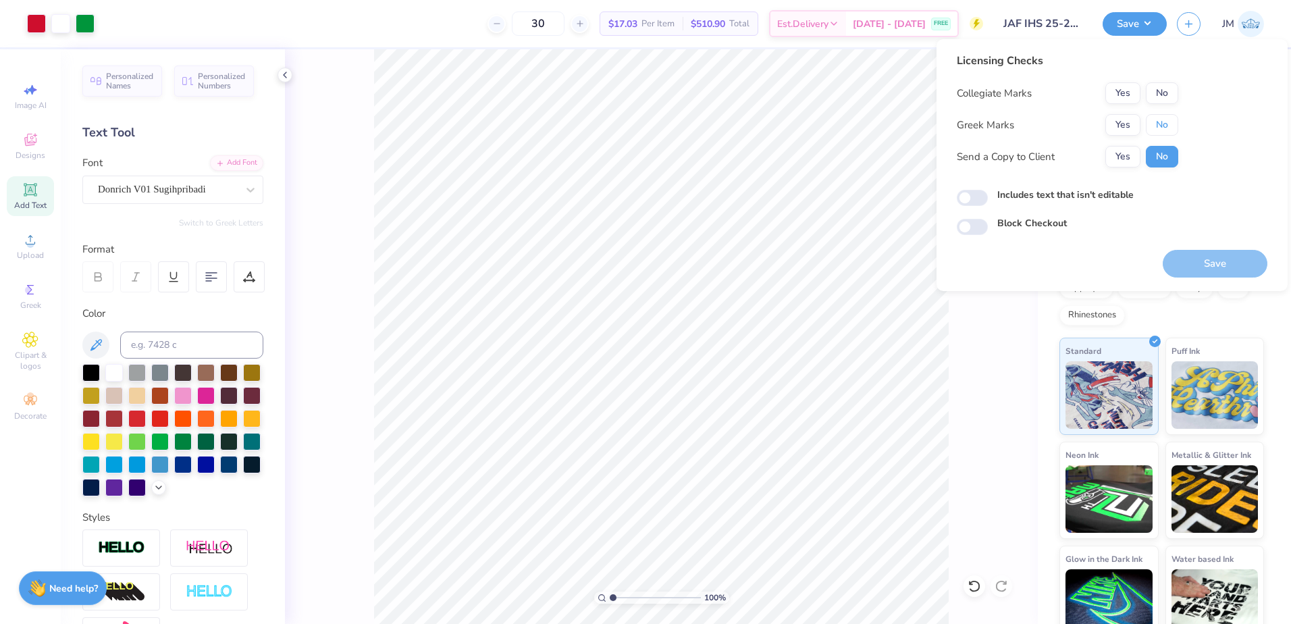
drag, startPoint x: 1171, startPoint y: 124, endPoint x: 1165, endPoint y: 105, distance: 20.3
click at [1170, 124] on button "No" at bounding box center [1162, 125] width 32 height 22
click at [1165, 101] on button "No" at bounding box center [1162, 93] width 32 height 22
click at [1196, 276] on button "Save" at bounding box center [1215, 264] width 105 height 28
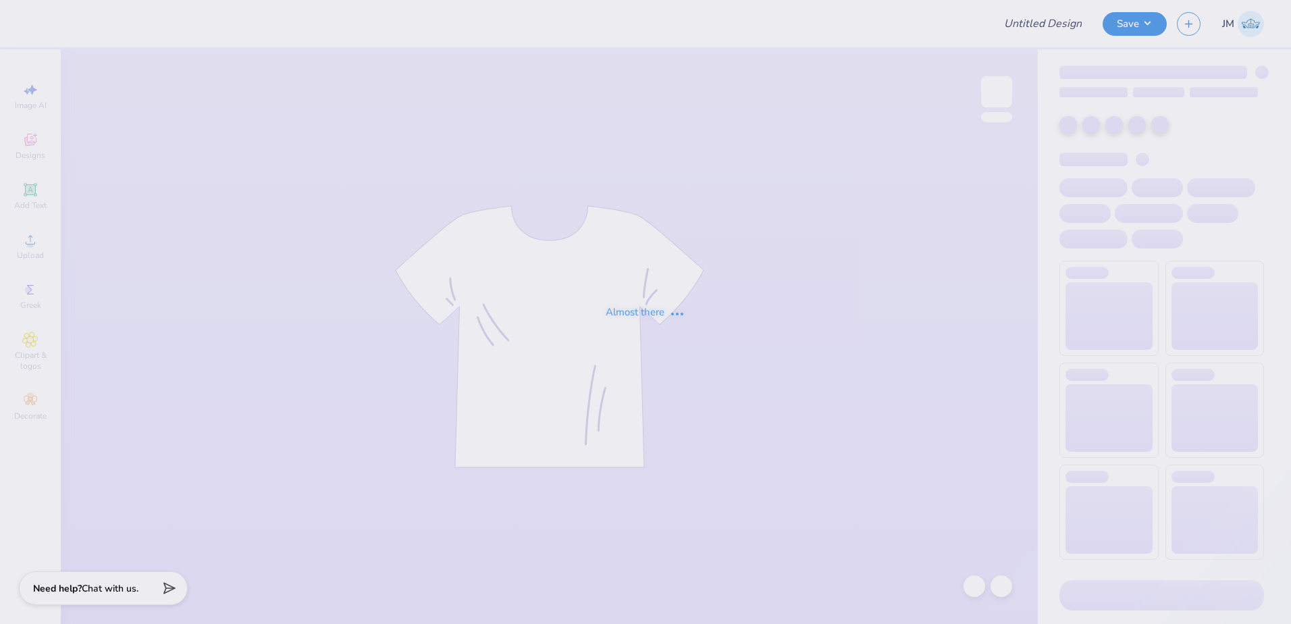
type input "BuffSci II Shirts"
